Goal: Task Accomplishment & Management: Manage account settings

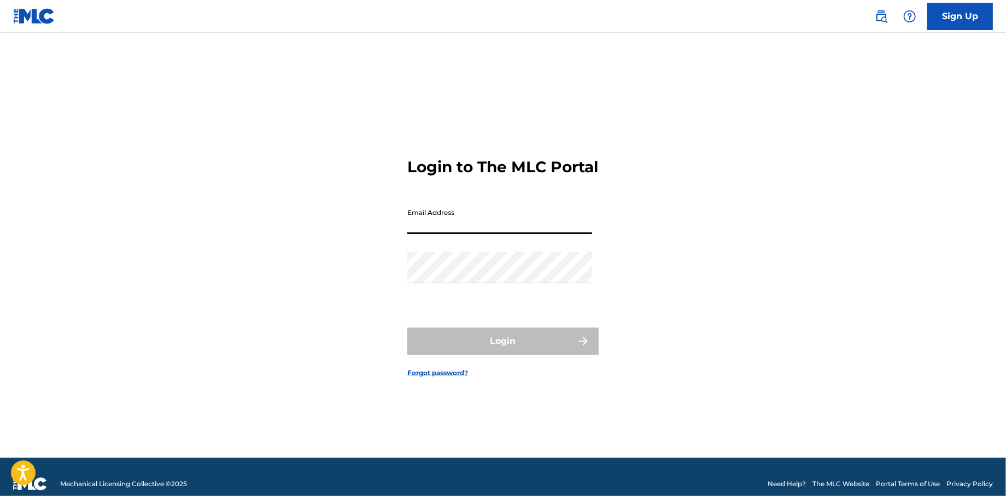
type input "[EMAIL_ADDRESS][DOMAIN_NAME]"
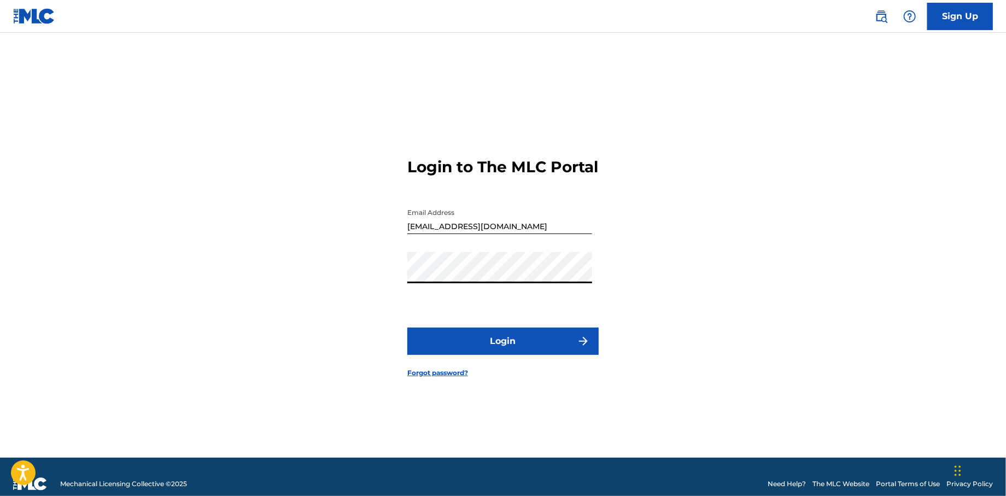
click at [428, 352] on button "Login" at bounding box center [502, 341] width 191 height 27
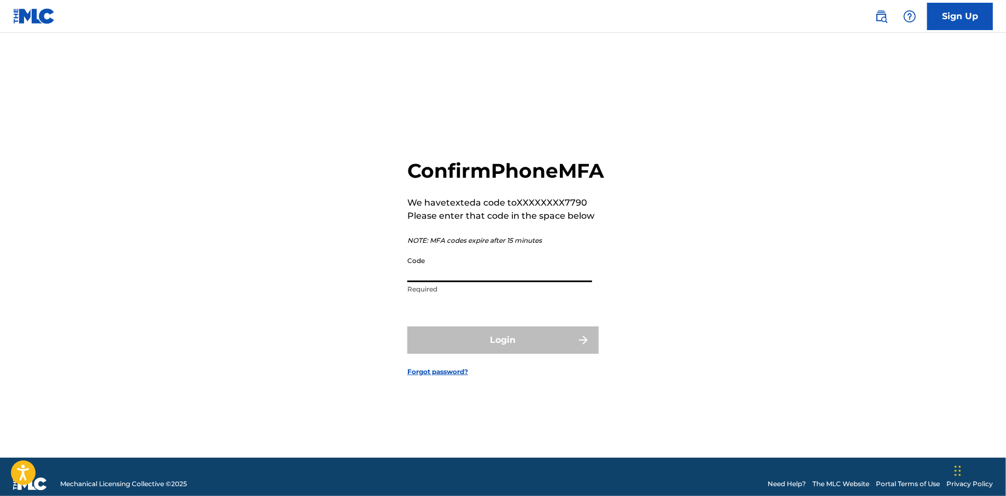
click at [480, 278] on input "Code" at bounding box center [499, 266] width 185 height 31
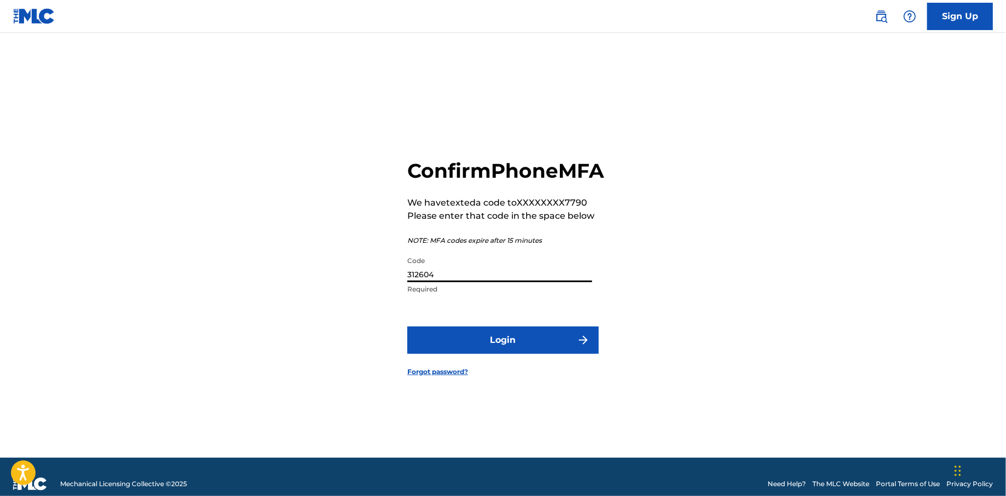
type input "312604"
click at [487, 353] on button "Login" at bounding box center [502, 339] width 191 height 27
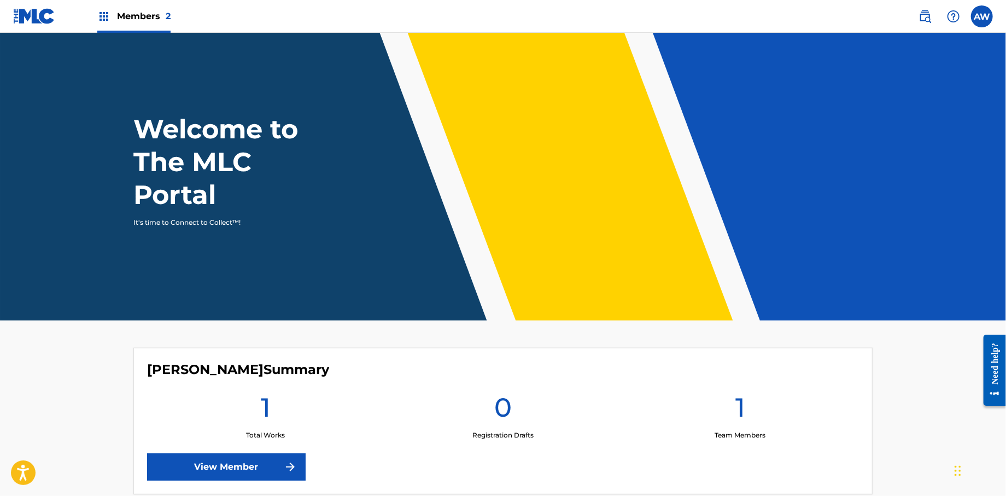
click at [976, 16] on label at bounding box center [982, 16] width 22 height 22
click at [982, 16] on input "AW [PERSON_NAME] [EMAIL_ADDRESS][DOMAIN_NAME] Notification Preferences Profile …" at bounding box center [982, 16] width 0 height 0
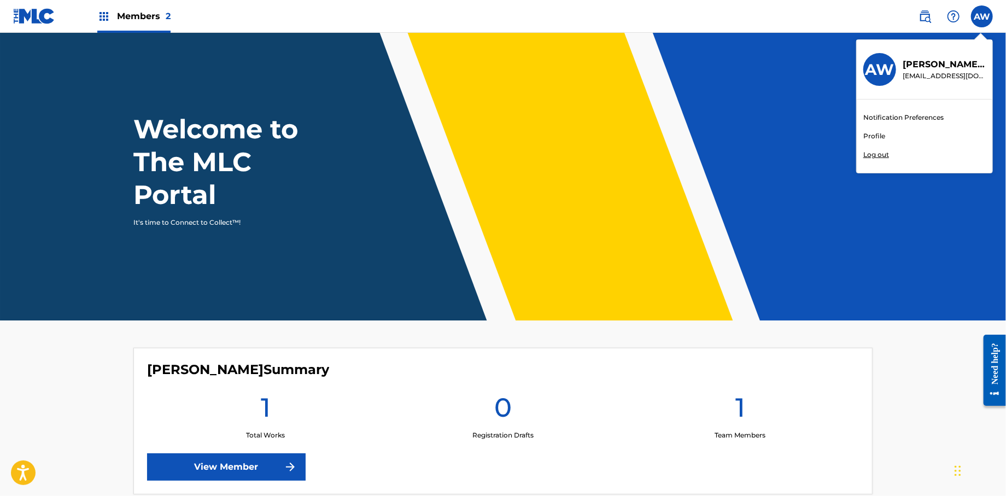
click at [881, 135] on link "Profile" at bounding box center [874, 136] width 22 height 10
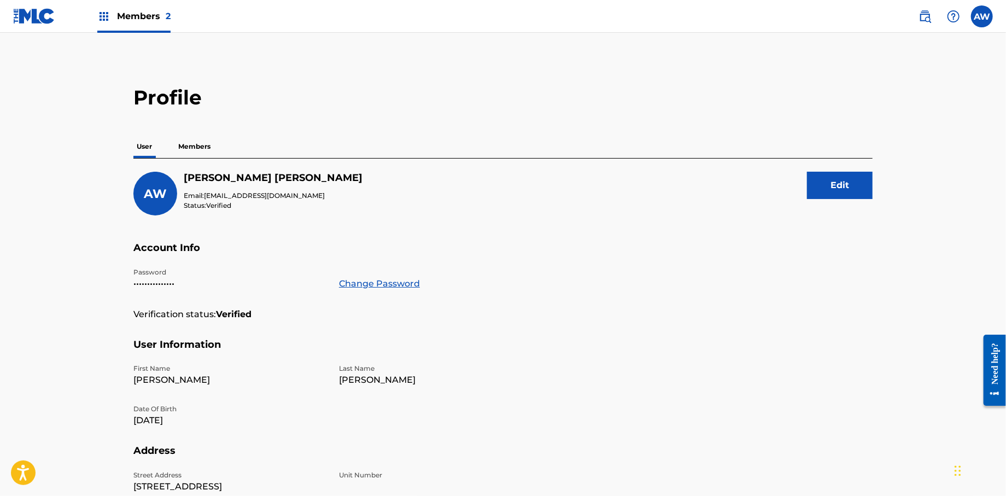
click at [103, 16] on img at bounding box center [103, 16] width 13 height 13
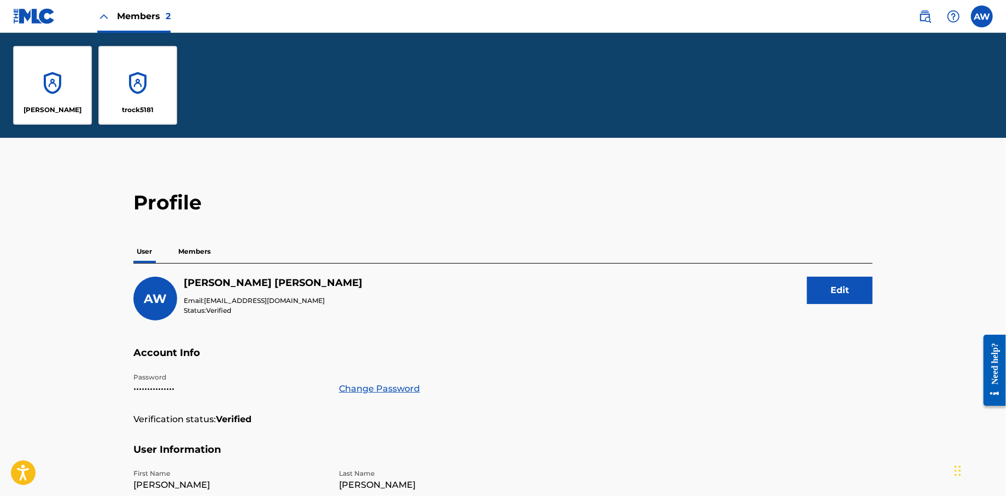
click at [47, 73] on div "[PERSON_NAME]" at bounding box center [52, 85] width 79 height 79
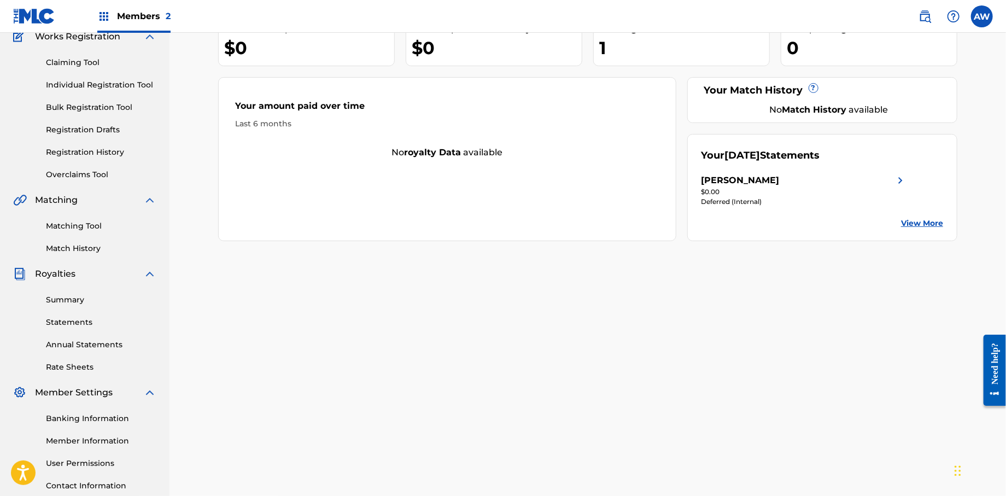
scroll to position [84, 0]
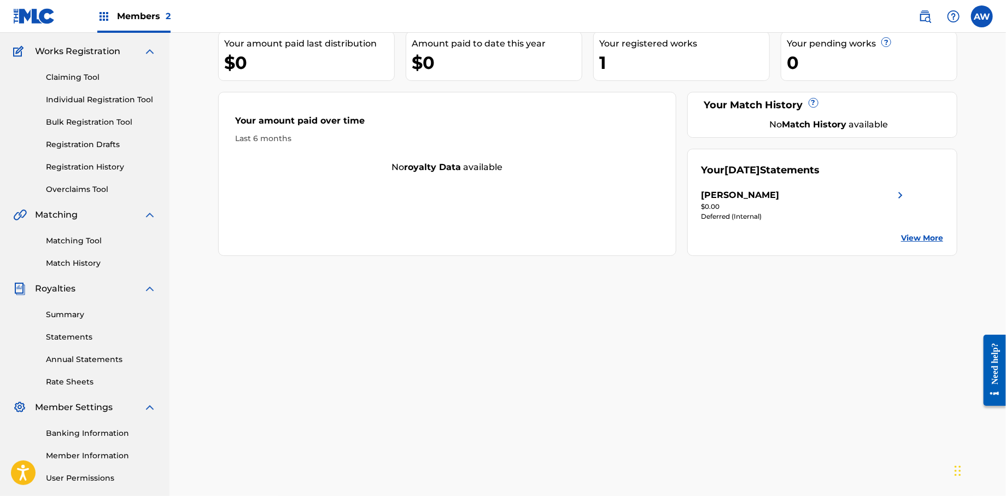
click at [149, 52] on img at bounding box center [149, 51] width 13 height 13
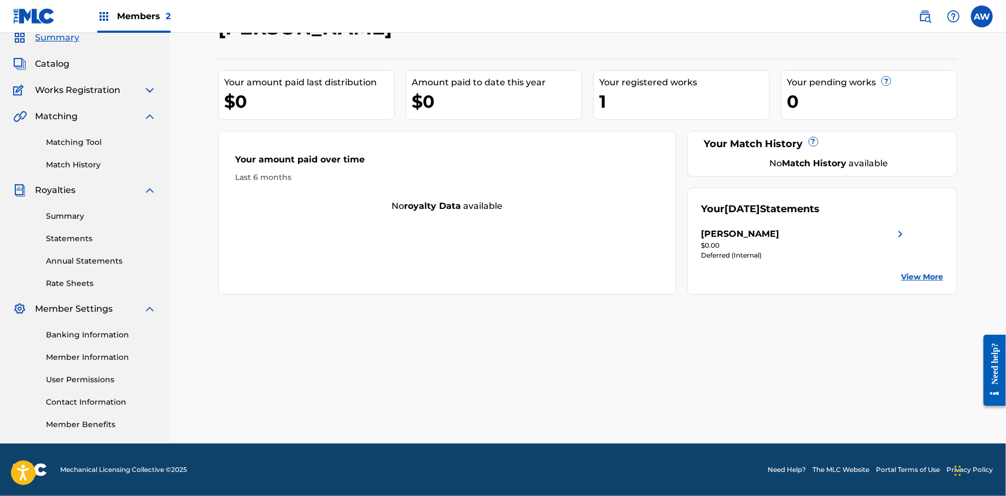
scroll to position [44, 0]
click at [930, 275] on link "View More" at bounding box center [922, 277] width 42 height 11
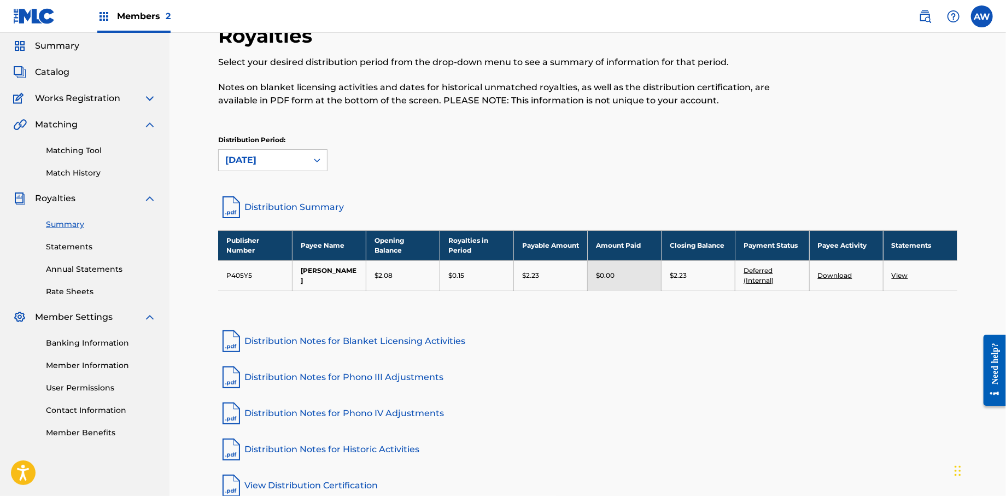
scroll to position [91, 0]
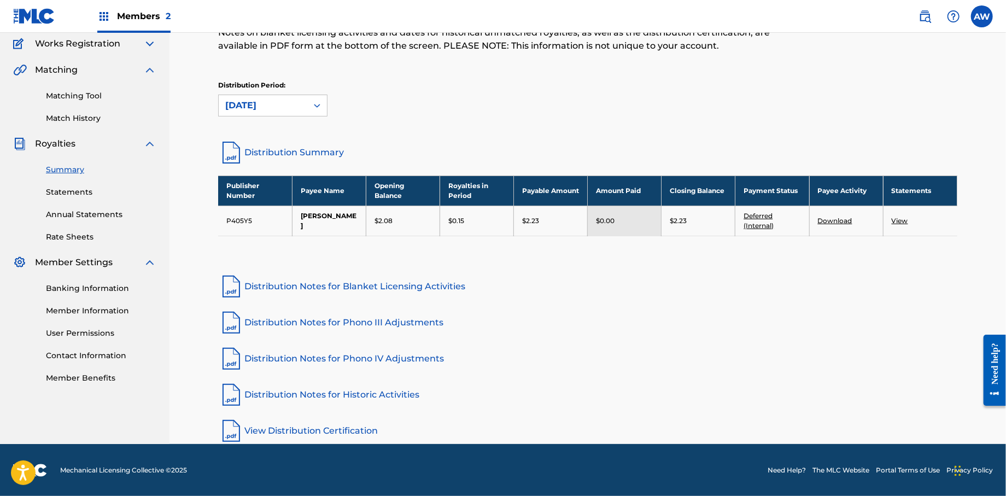
click at [150, 142] on img at bounding box center [149, 143] width 13 height 13
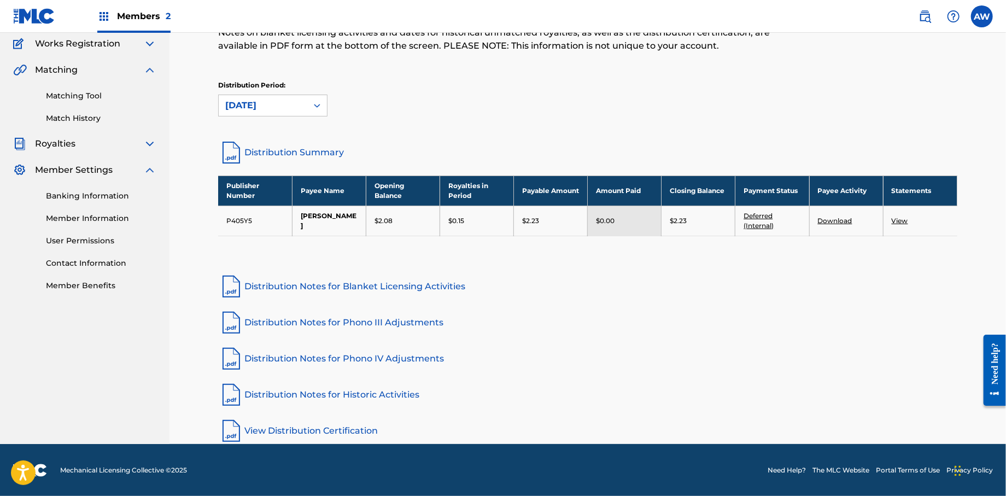
click at [17, 47] on img at bounding box center [20, 43] width 14 height 13
click at [149, 40] on img at bounding box center [149, 43] width 13 height 13
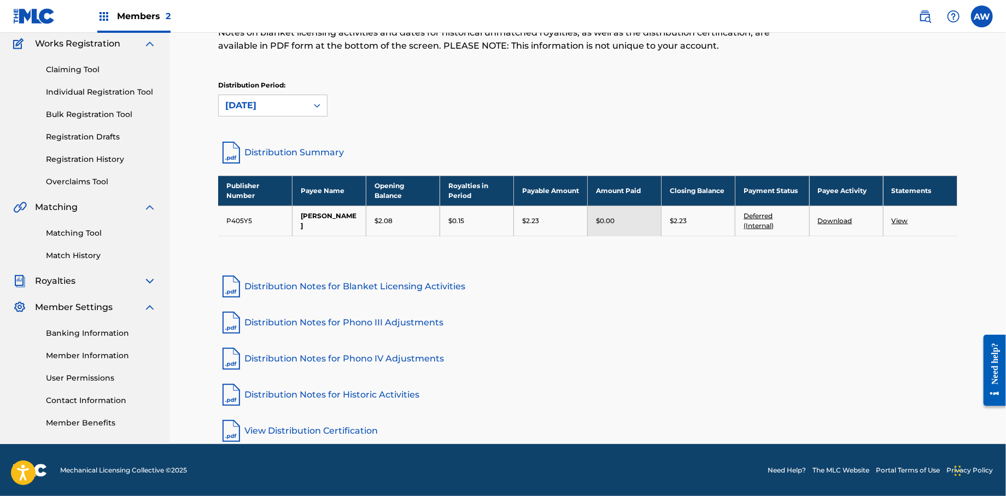
click at [136, 18] on span "Members 2" at bounding box center [144, 16] width 54 height 13
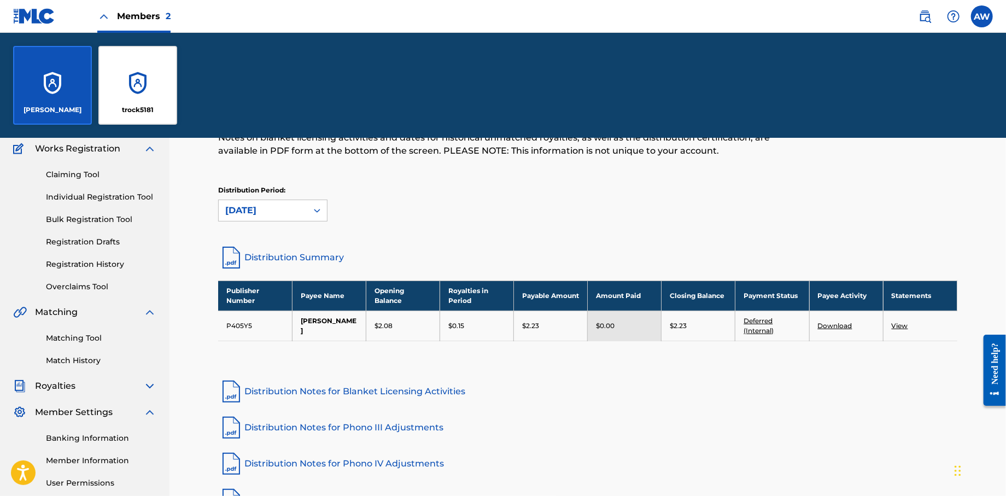
scroll to position [196, 0]
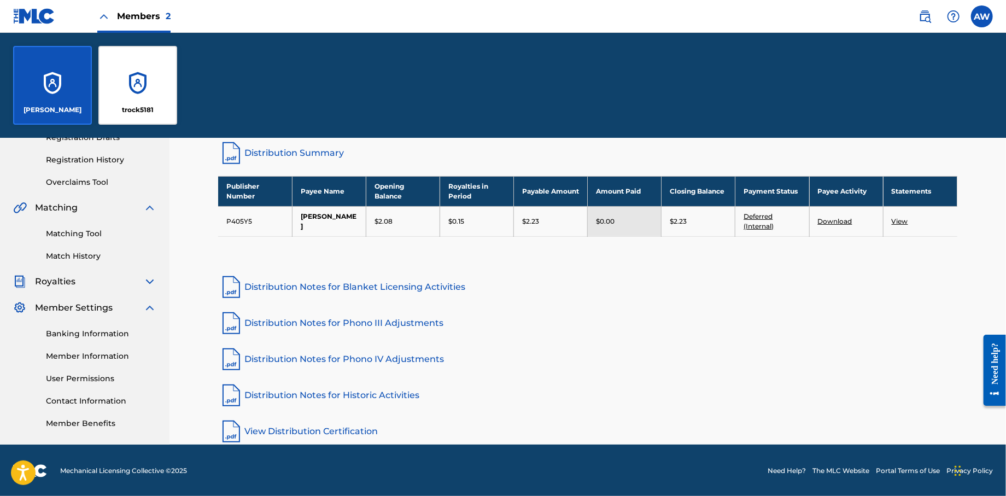
click at [133, 73] on div "trock5181" at bounding box center [137, 85] width 79 height 79
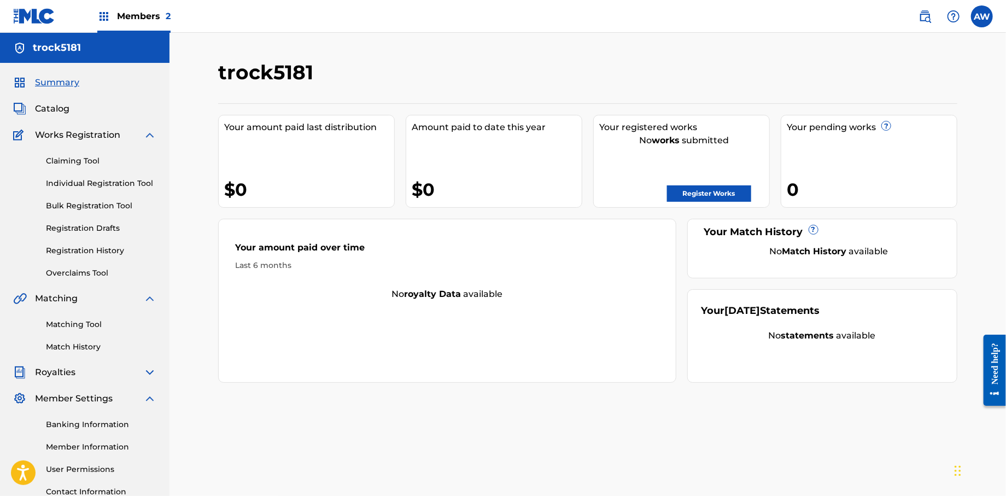
click at [21, 373] on img at bounding box center [19, 372] width 13 height 13
click at [167, 11] on span "2" at bounding box center [168, 16] width 5 height 10
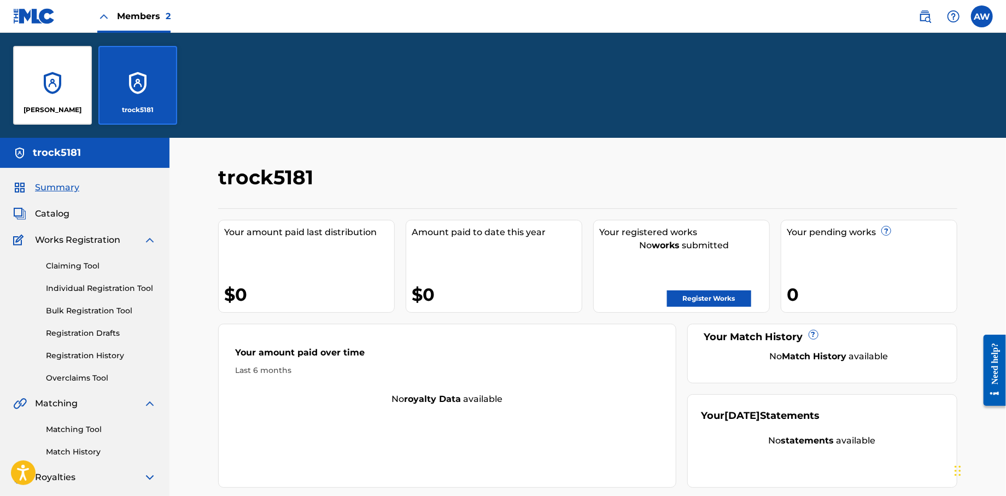
click at [55, 92] on div "[PERSON_NAME]" at bounding box center [52, 85] width 79 height 79
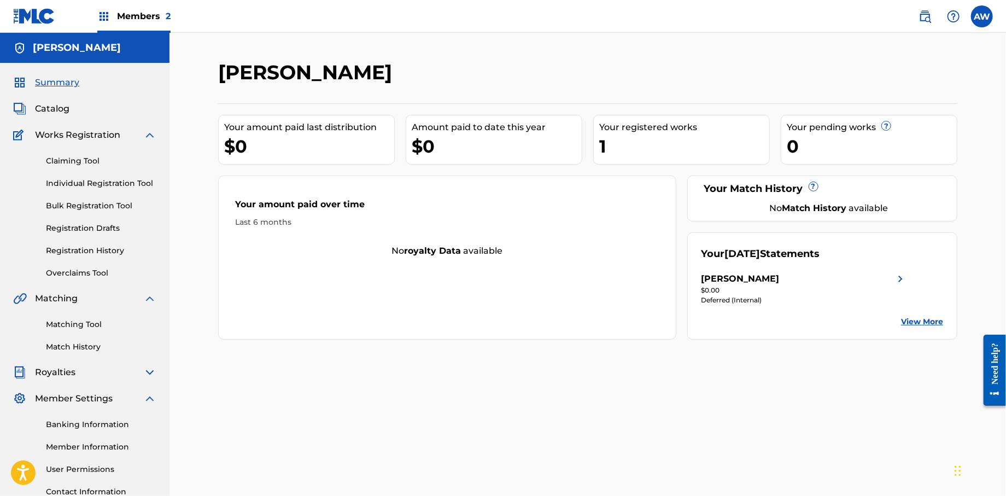
click at [95, 467] on link "User Permissions" at bounding box center [101, 469] width 110 height 11
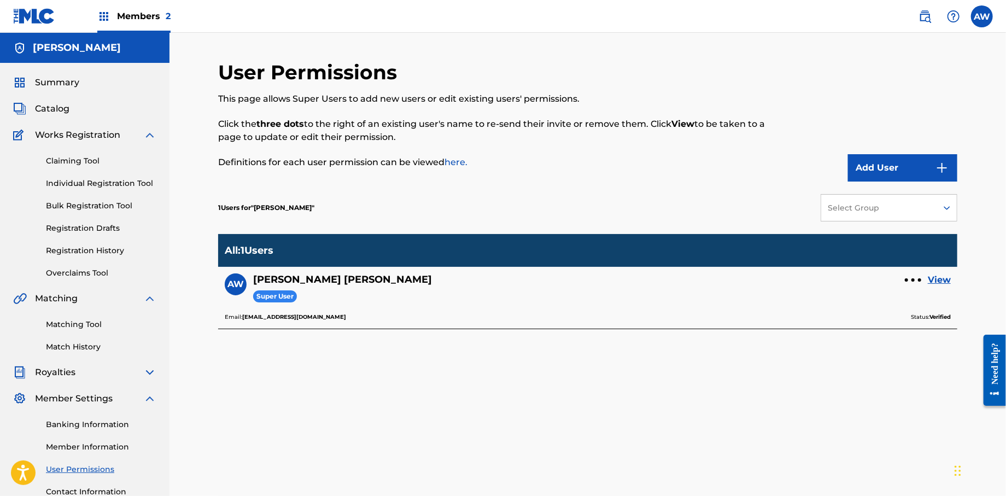
click at [935, 280] on link "View" at bounding box center [939, 279] width 23 height 13
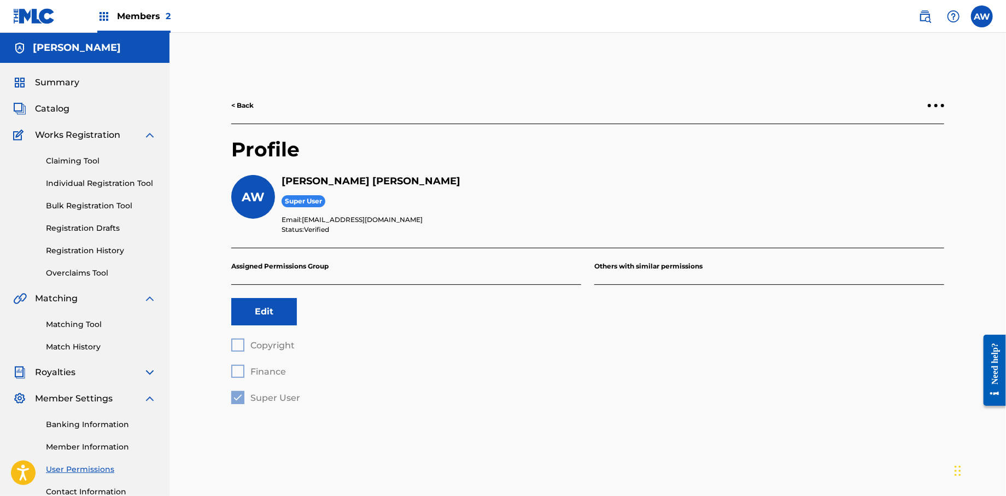
click at [60, 44] on h5 "[PERSON_NAME]" at bounding box center [77, 48] width 88 height 13
click at [150, 17] on span "Members 2" at bounding box center [144, 16] width 54 height 13
